Goal: Navigation & Orientation: Go to known website

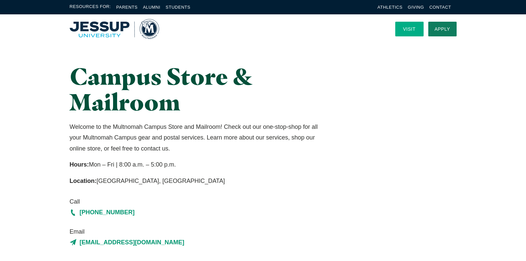
click at [411, 25] on link "Visit" at bounding box center [409, 29] width 28 height 15
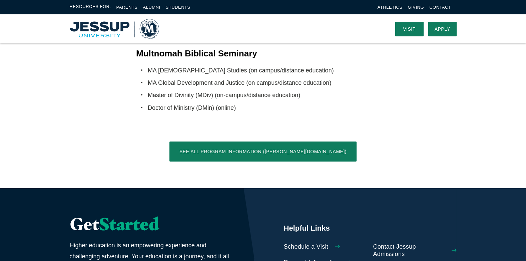
scroll to position [1066, 0]
